Goal: Task Accomplishment & Management: Complete application form

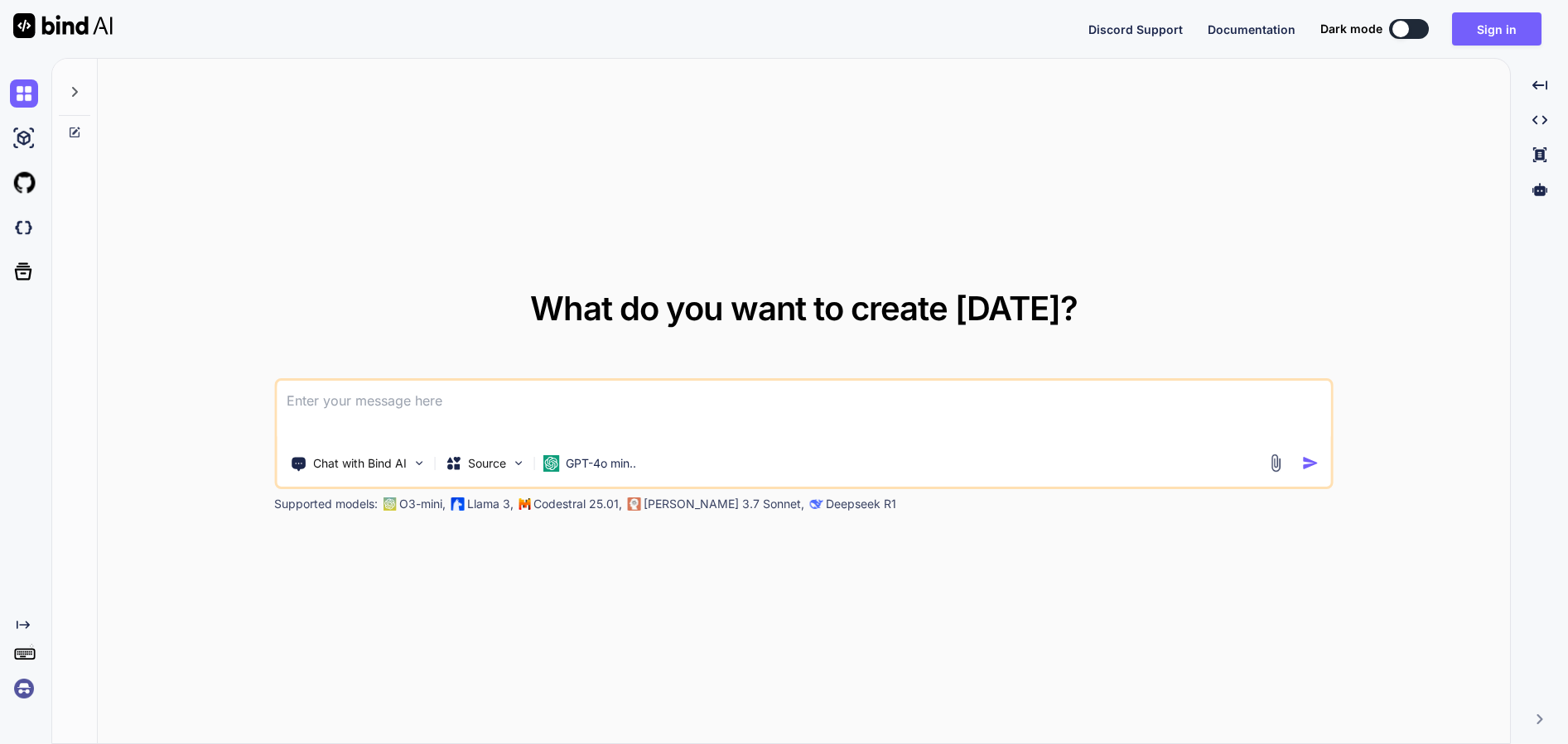
click at [870, 400] on textarea at bounding box center [803, 411] width 1054 height 62
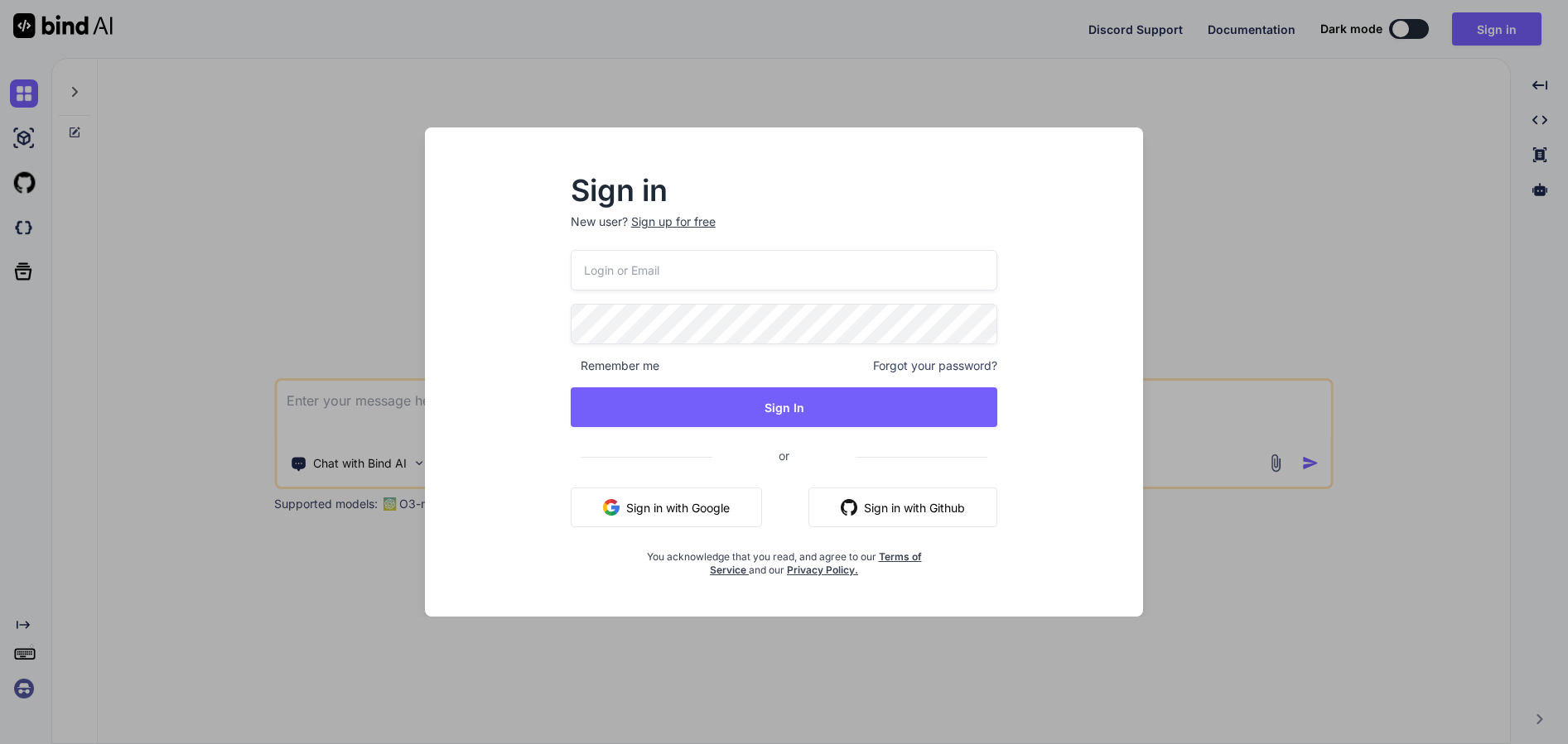
click at [803, 257] on input "email" at bounding box center [784, 269] width 427 height 40
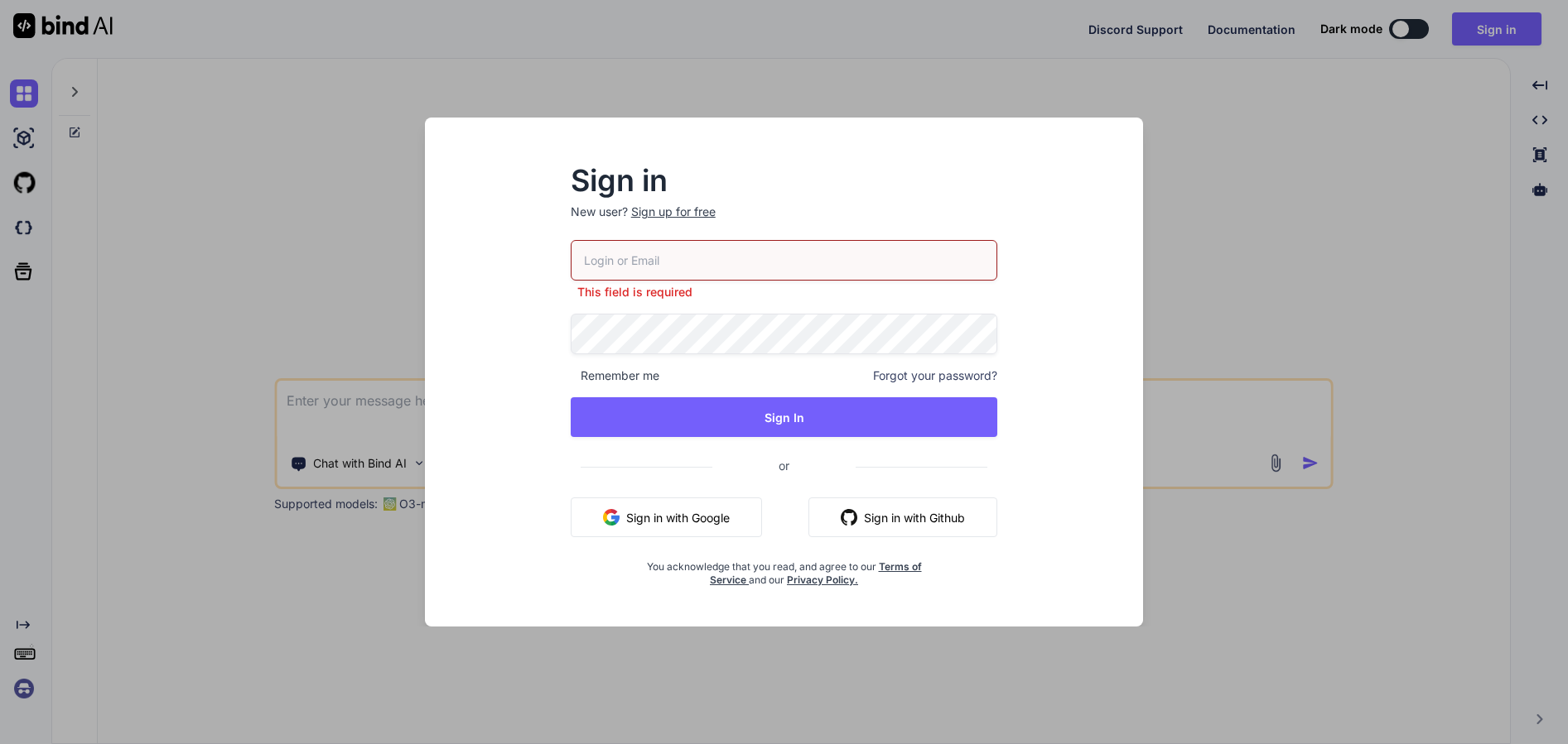
click at [708, 268] on input "email" at bounding box center [784, 260] width 427 height 40
paste input "[URL][DOMAIN_NAME]"
click at [785, 259] on input "[URL][DOMAIN_NAME]" at bounding box center [784, 260] width 427 height 40
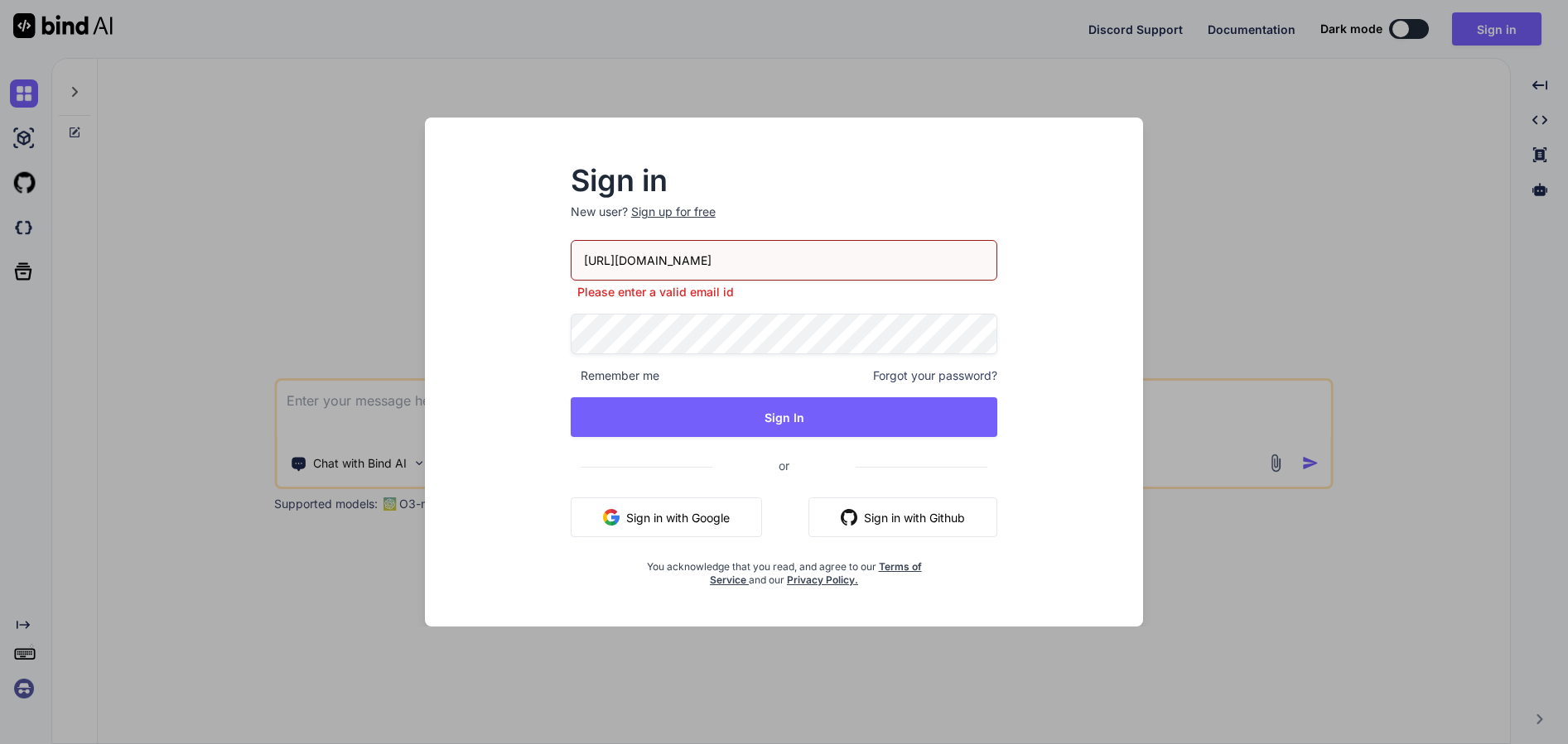
paste input "[EMAIL_ADDRESS][DOMAIN_NAME]"
type input "[EMAIL_ADDRESS][DOMAIN_NAME]"
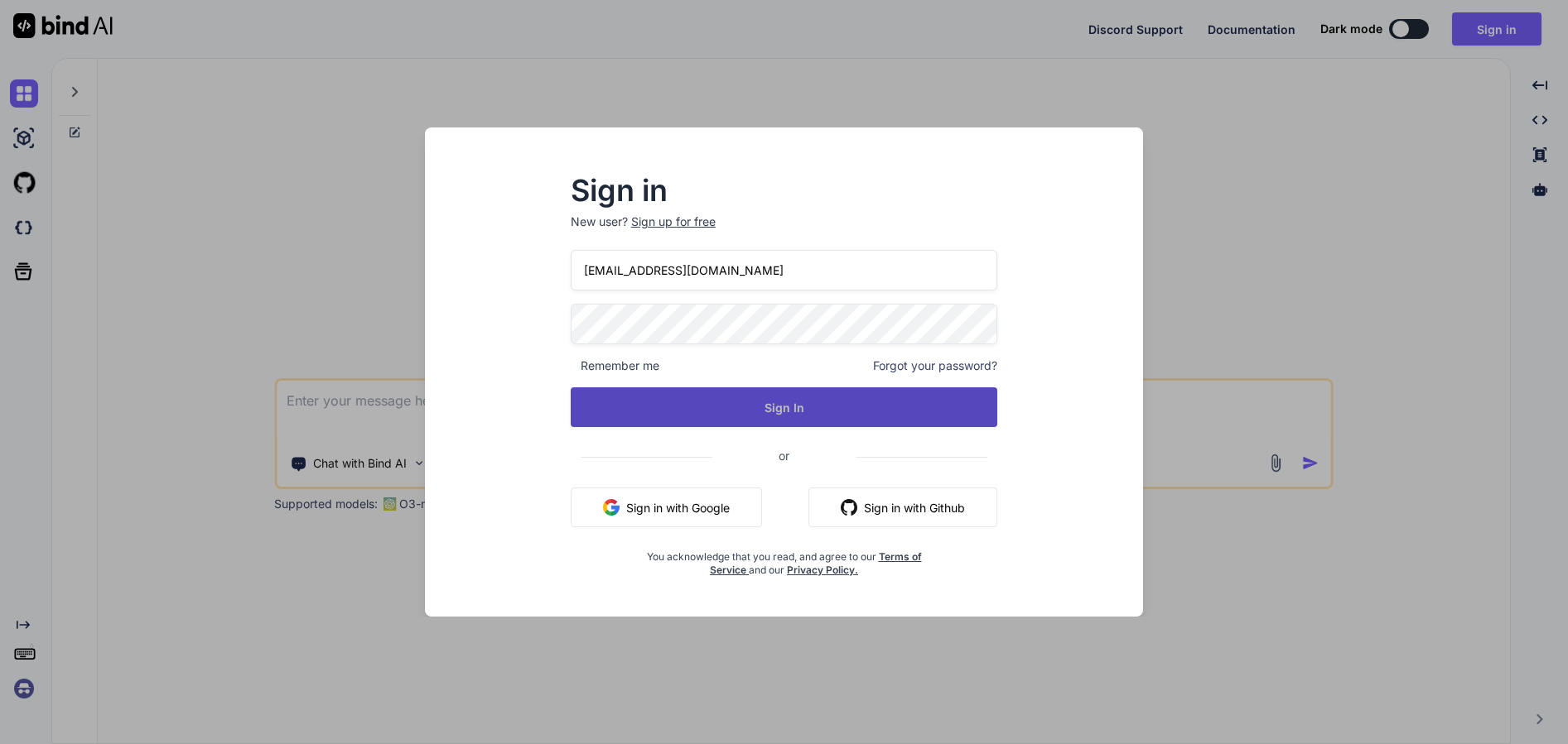
click at [709, 398] on button "Sign In" at bounding box center [784, 407] width 427 height 40
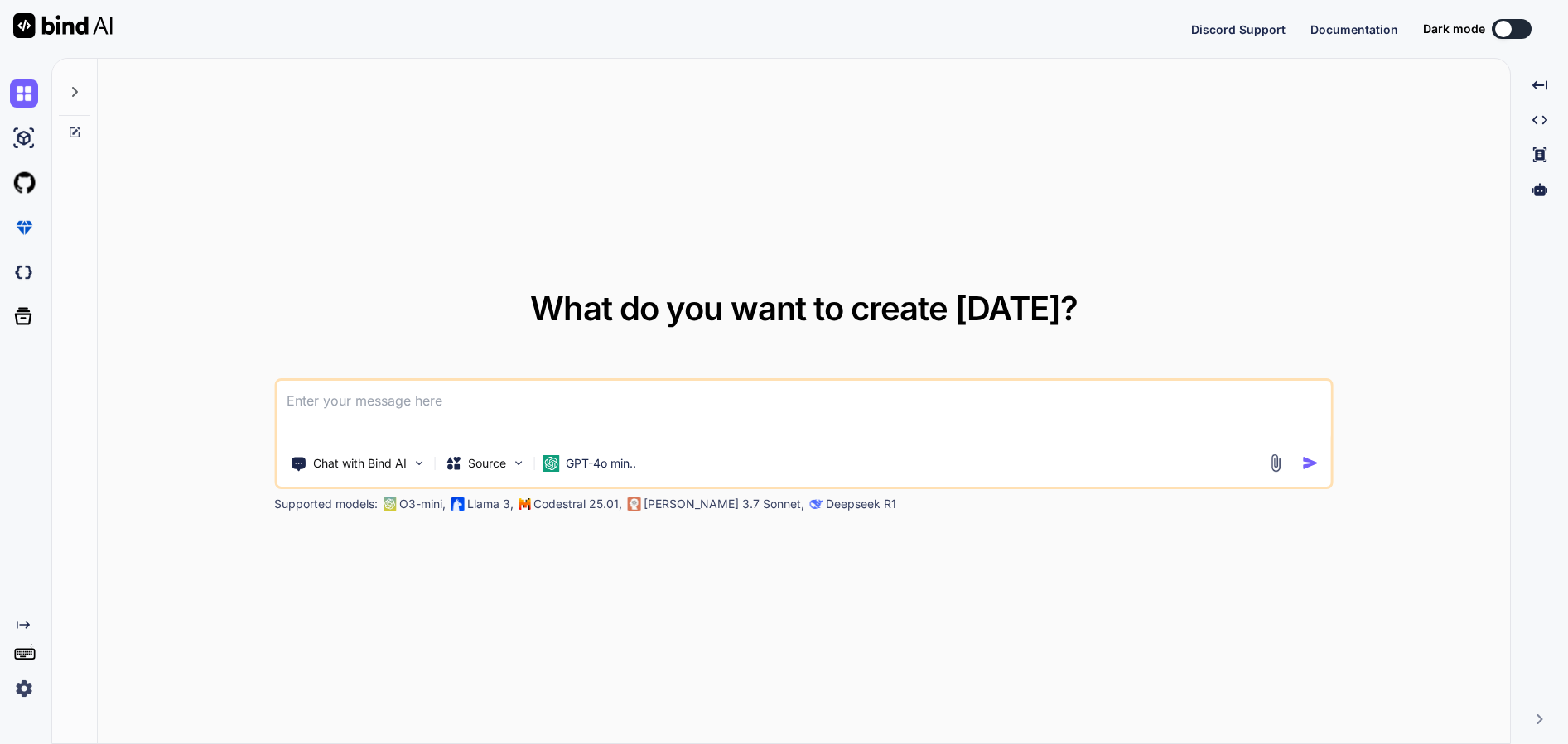
type textarea "x"
